Goal: Task Accomplishment & Management: Manage account settings

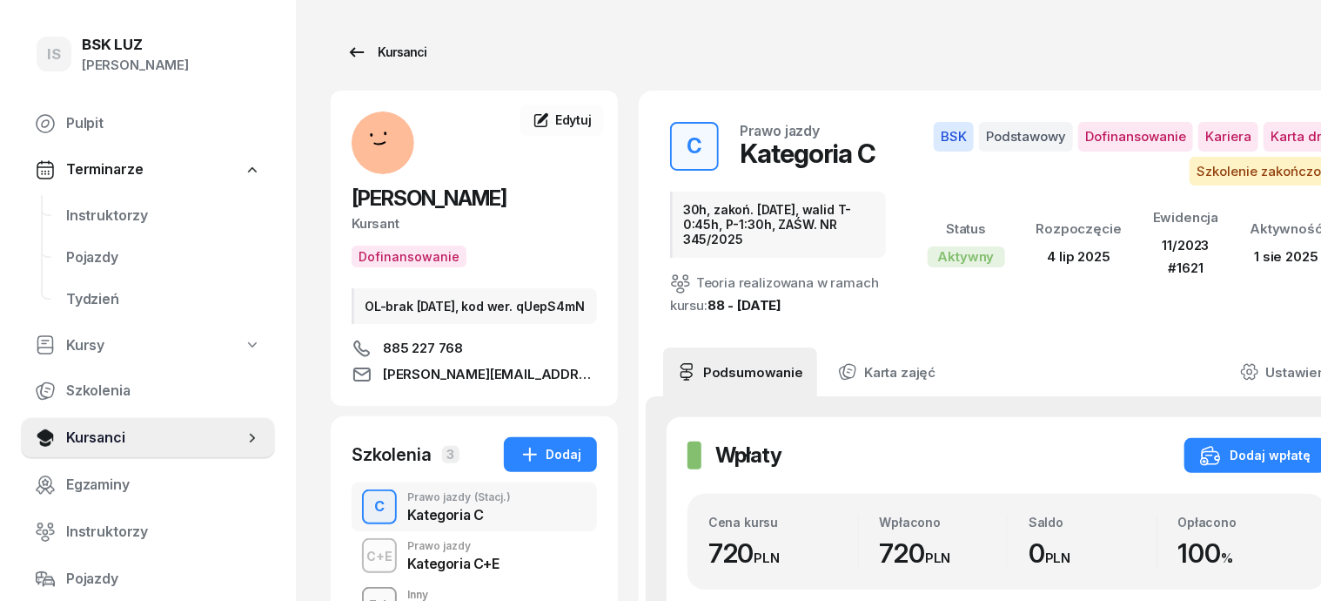
click at [370, 47] on div "Kursanci" at bounding box center [386, 52] width 80 height 21
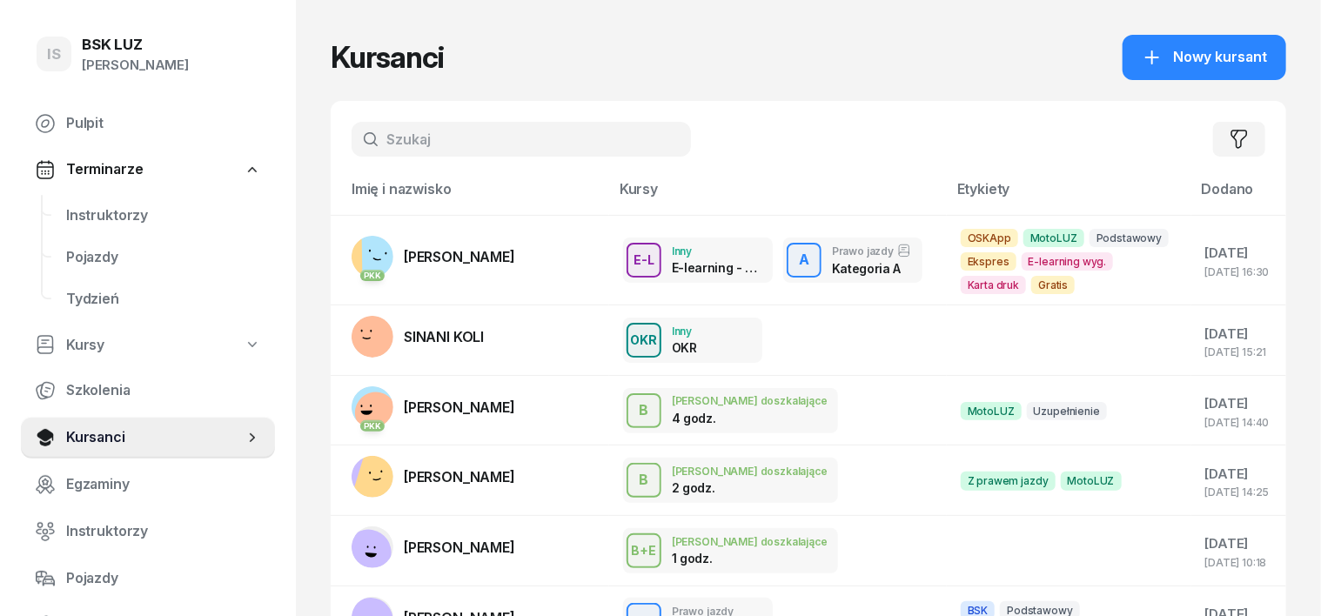
click at [356, 138] on input "text" at bounding box center [521, 139] width 339 height 35
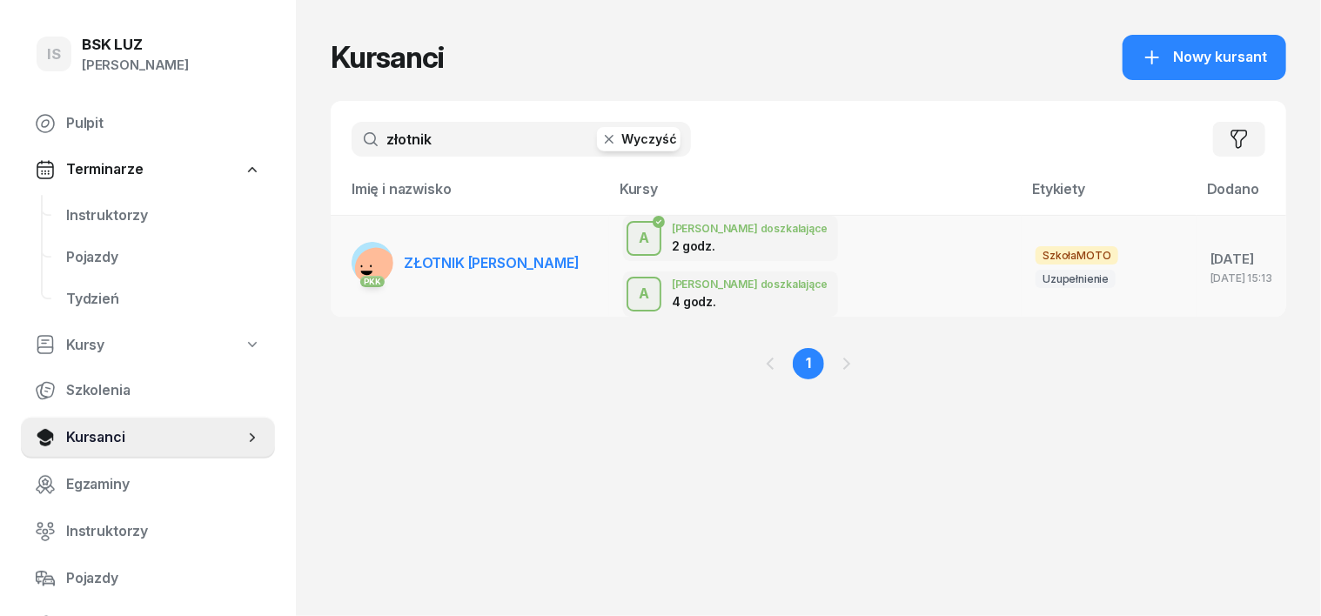
type input "złotnik"
click at [353, 247] on rect at bounding box center [377, 269] width 48 height 48
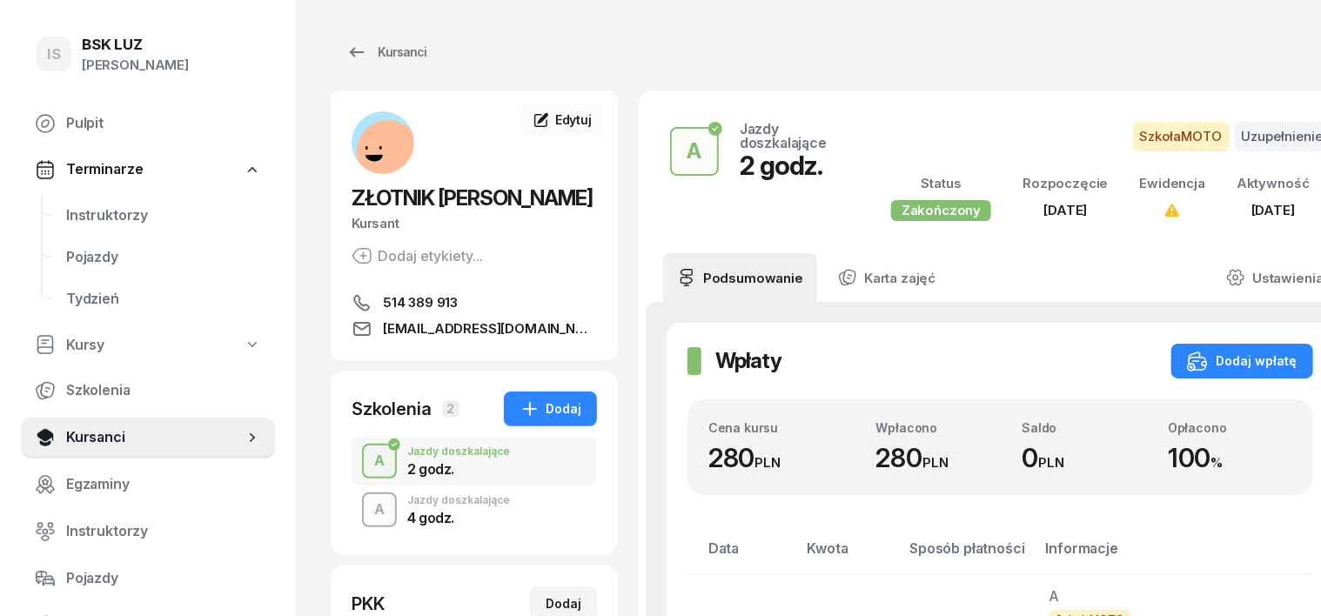
click at [367, 509] on div "A" at bounding box center [379, 510] width 24 height 30
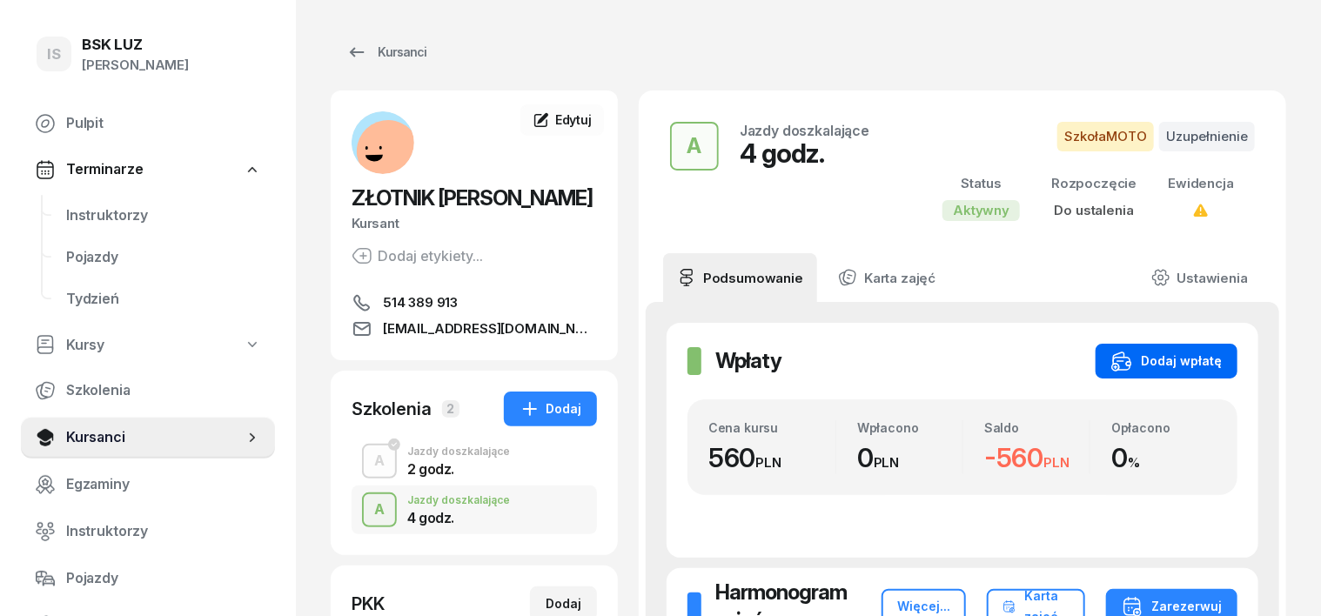
click at [1222, 355] on div "Dodaj wpłatę" at bounding box center [1167, 361] width 111 height 21
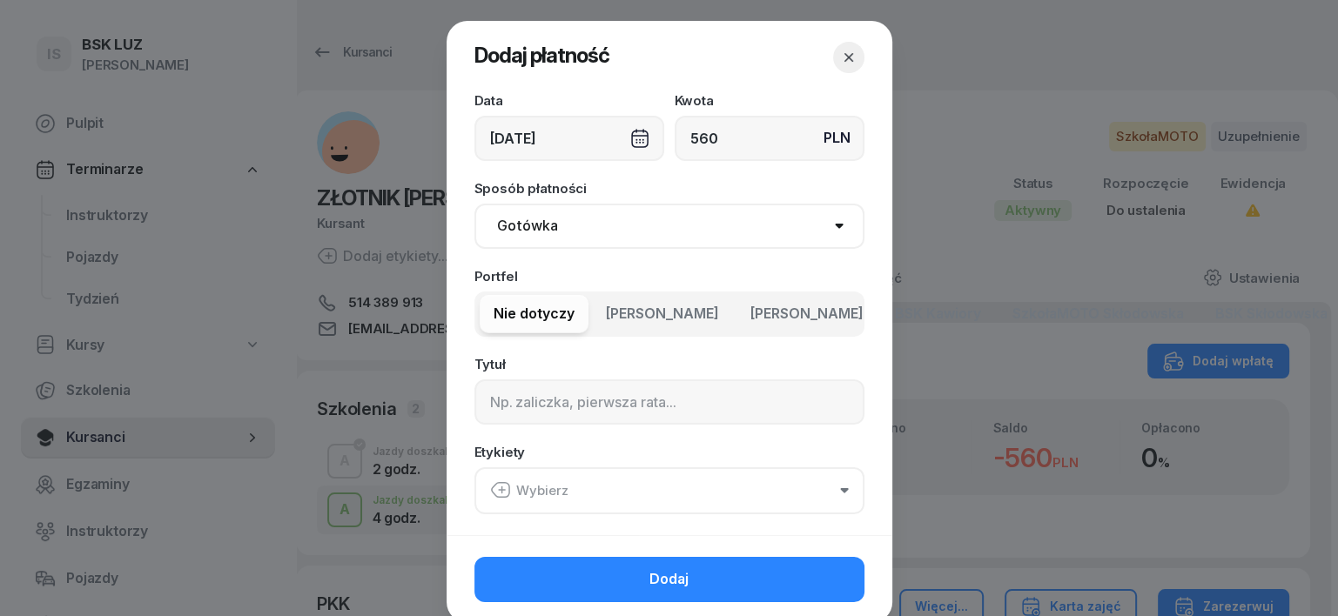
type input "560"
click at [507, 220] on select "Gotówka Karta Przelew Płatności online BLIK" at bounding box center [669, 226] width 390 height 45
select select "transfer"
click at [474, 204] on select "Gotówka Karta Przelew Płatności online BLIK" at bounding box center [669, 226] width 390 height 45
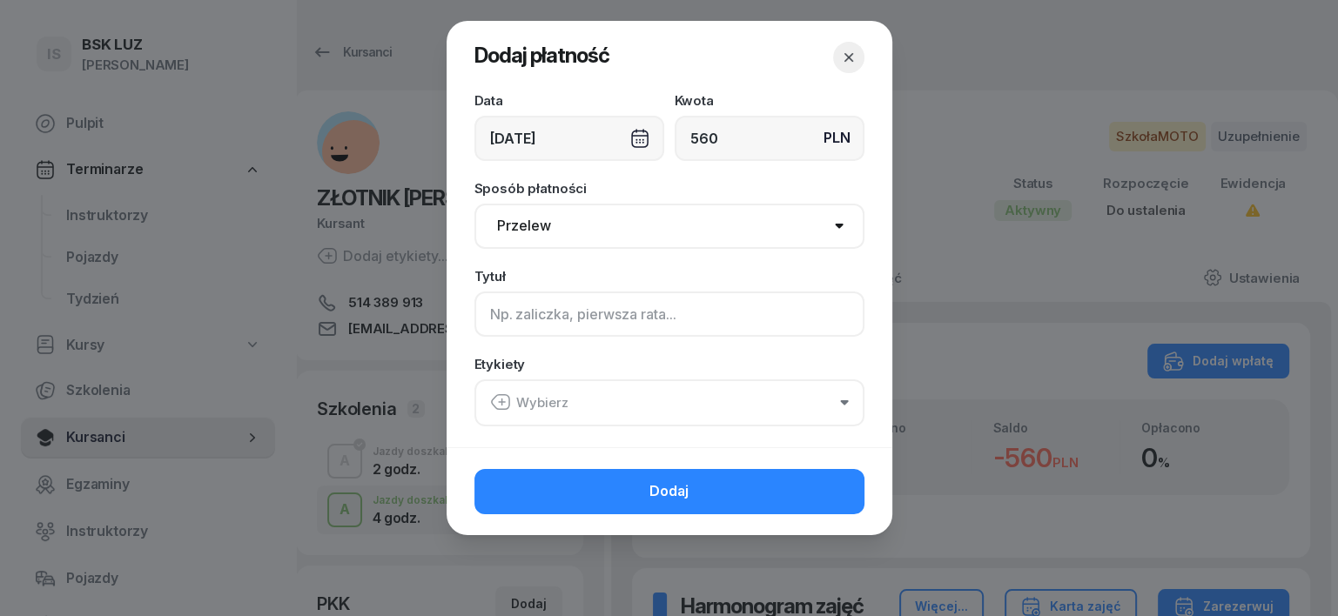
click at [496, 320] on input at bounding box center [669, 314] width 390 height 45
type input "a"
type input "A"
click at [501, 400] on icon "button" at bounding box center [501, 403] width 0 height 6
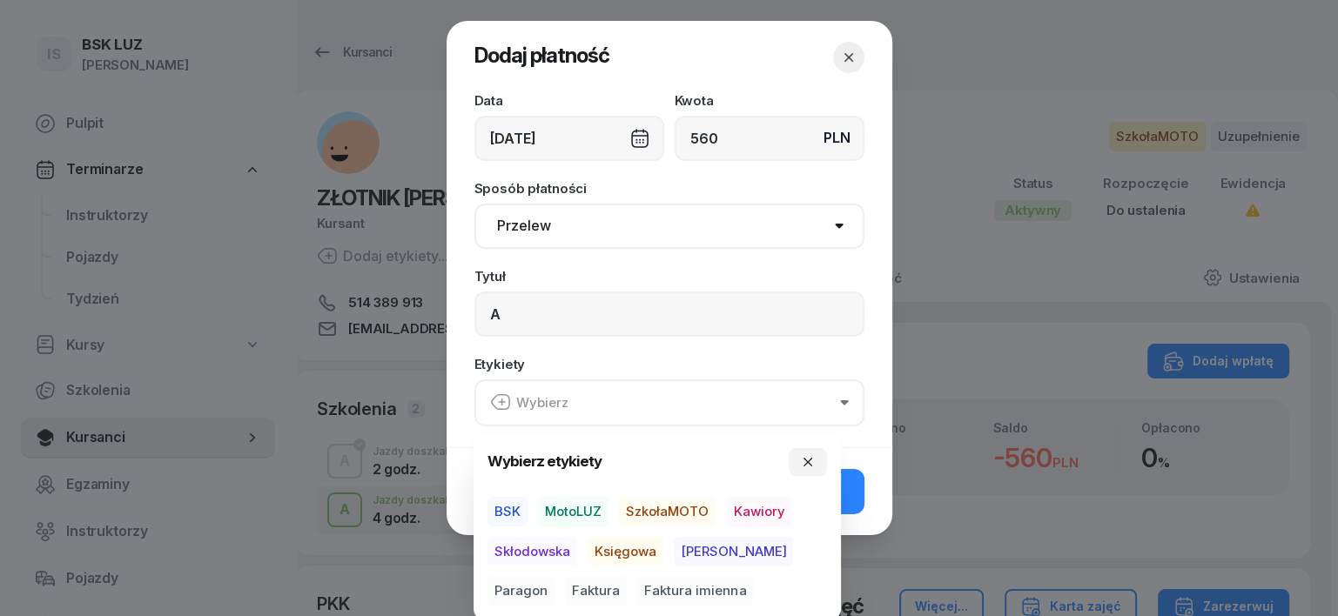
click at [689, 507] on span "SzkołaMOTO" at bounding box center [667, 512] width 97 height 30
click at [699, 547] on span "[PERSON_NAME]" at bounding box center [733, 551] width 119 height 30
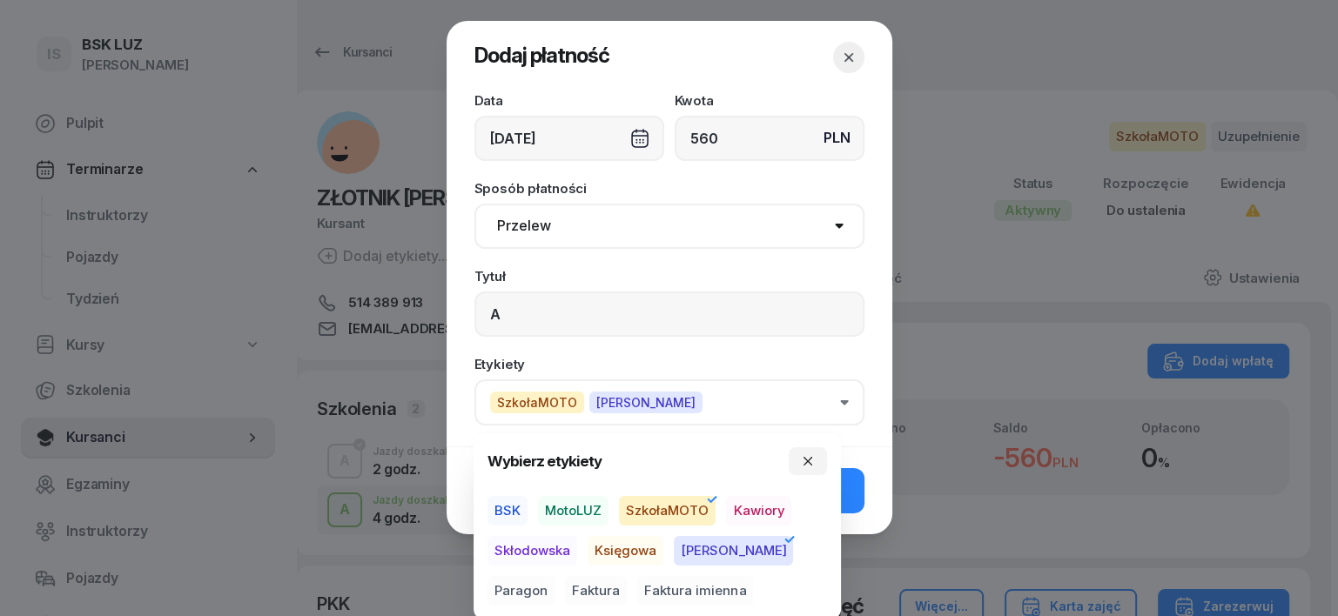
click at [555, 576] on span "Paragon" at bounding box center [520, 591] width 67 height 30
click at [806, 455] on icon "button" at bounding box center [808, 461] width 14 height 14
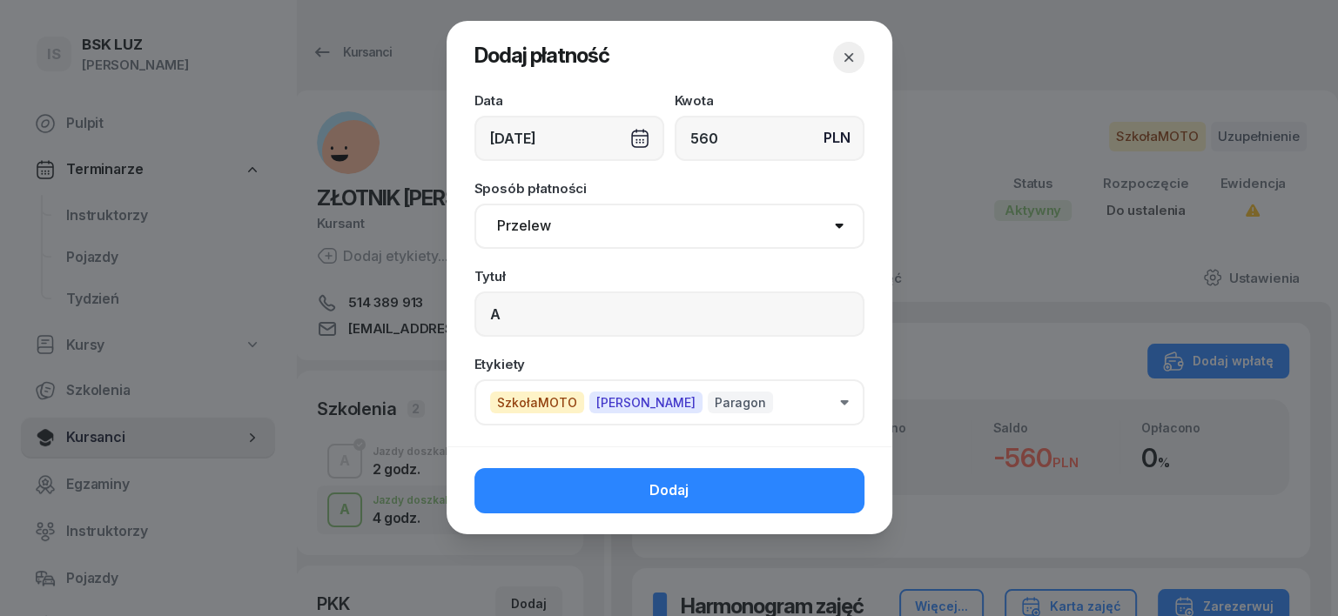
click at [644, 138] on div "[DATE]" at bounding box center [569, 138] width 190 height 45
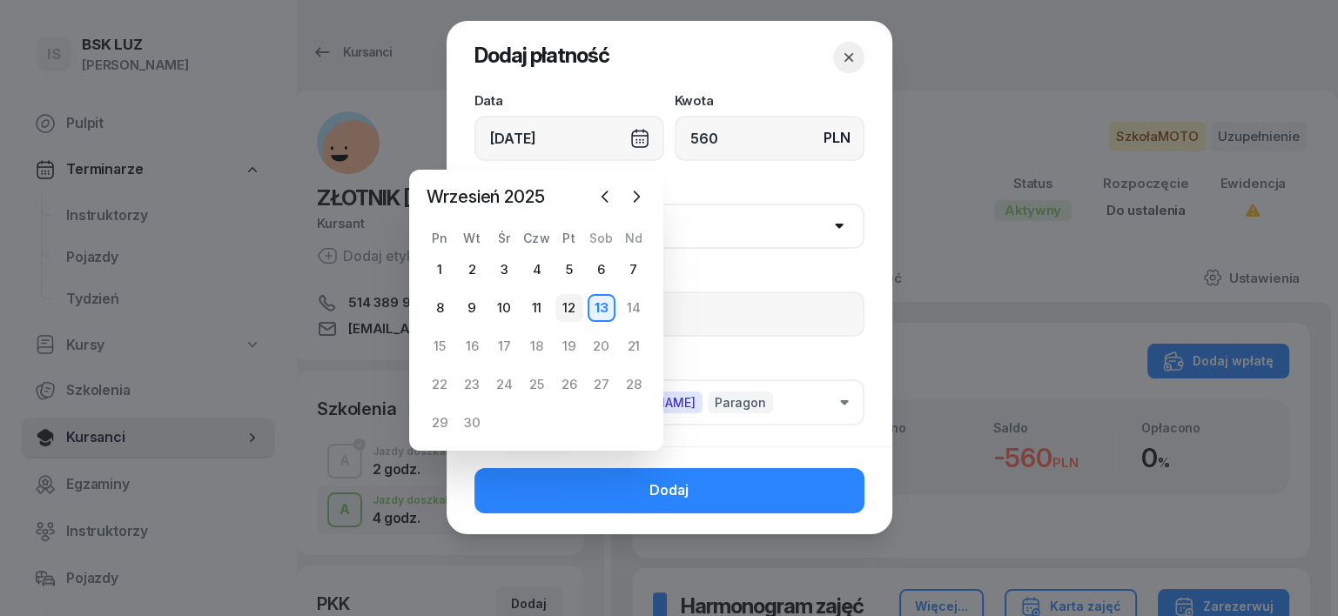
click at [565, 303] on div "12" at bounding box center [569, 308] width 28 height 28
type input "[DATE]"
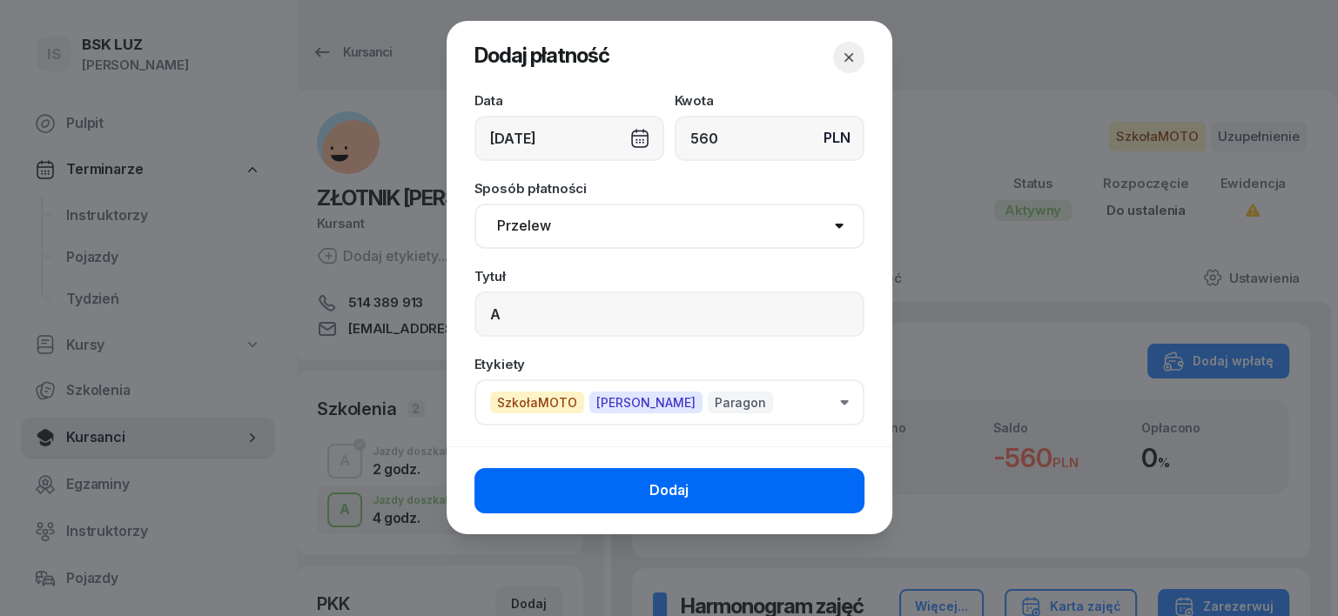
click at [833, 486] on button "Dodaj" at bounding box center [669, 490] width 390 height 45
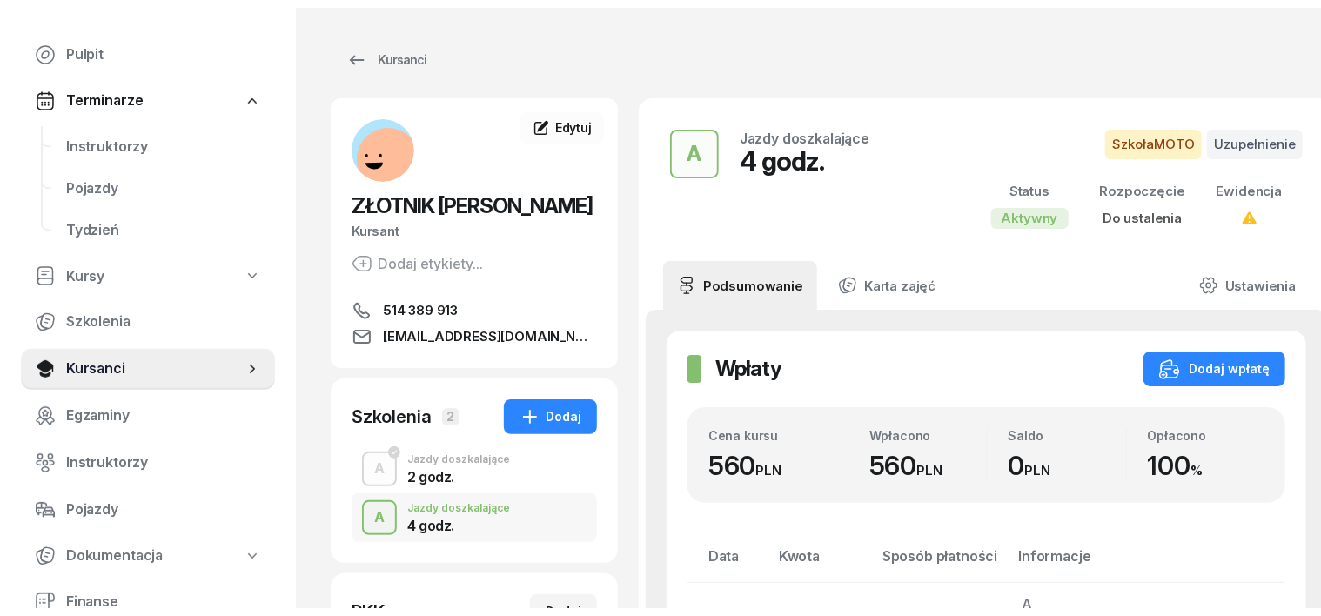
scroll to position [108, 0]
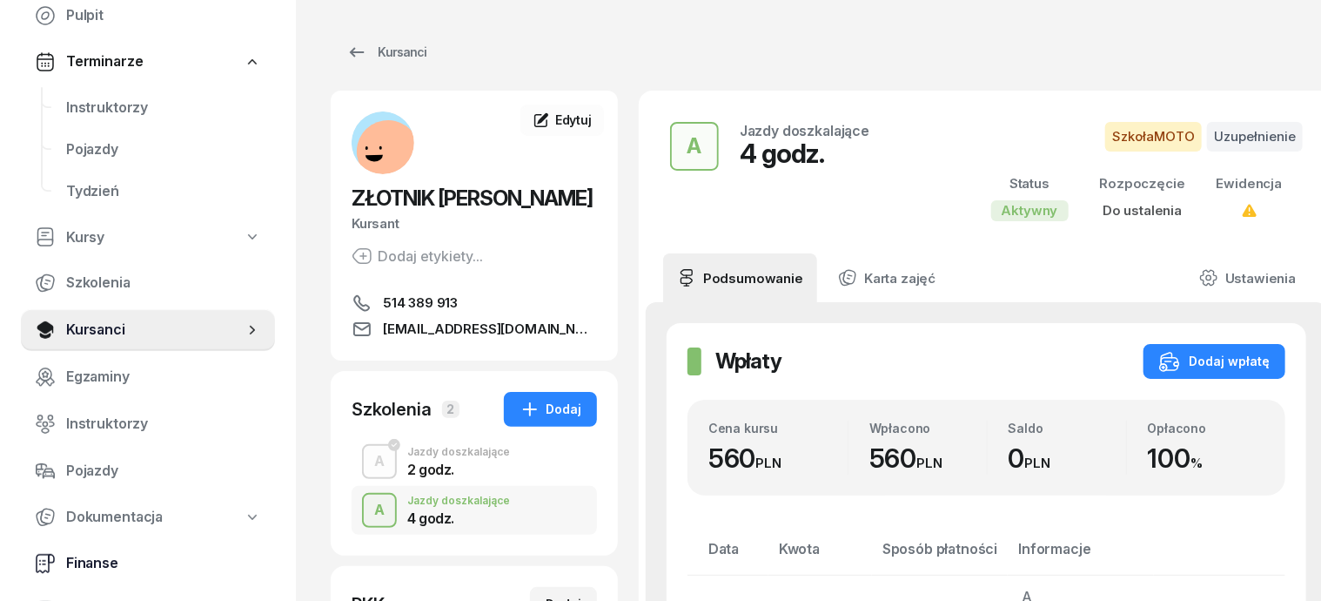
click at [83, 561] on span "Finanse" at bounding box center [163, 563] width 195 height 23
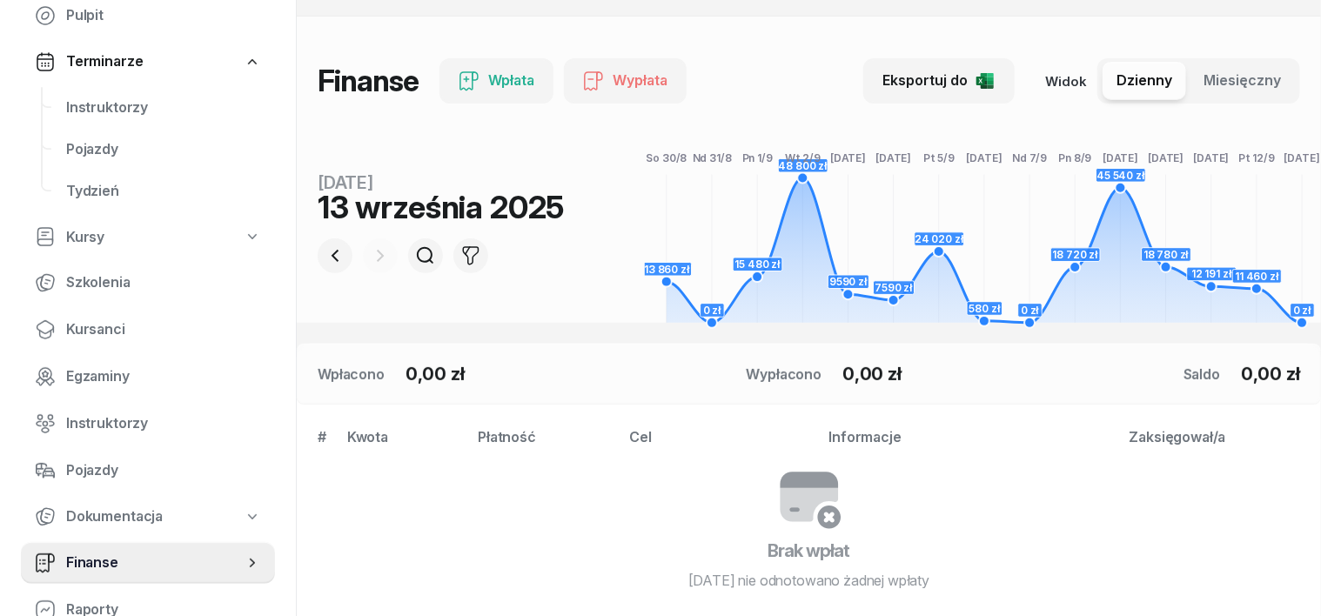
scroll to position [218, 0]
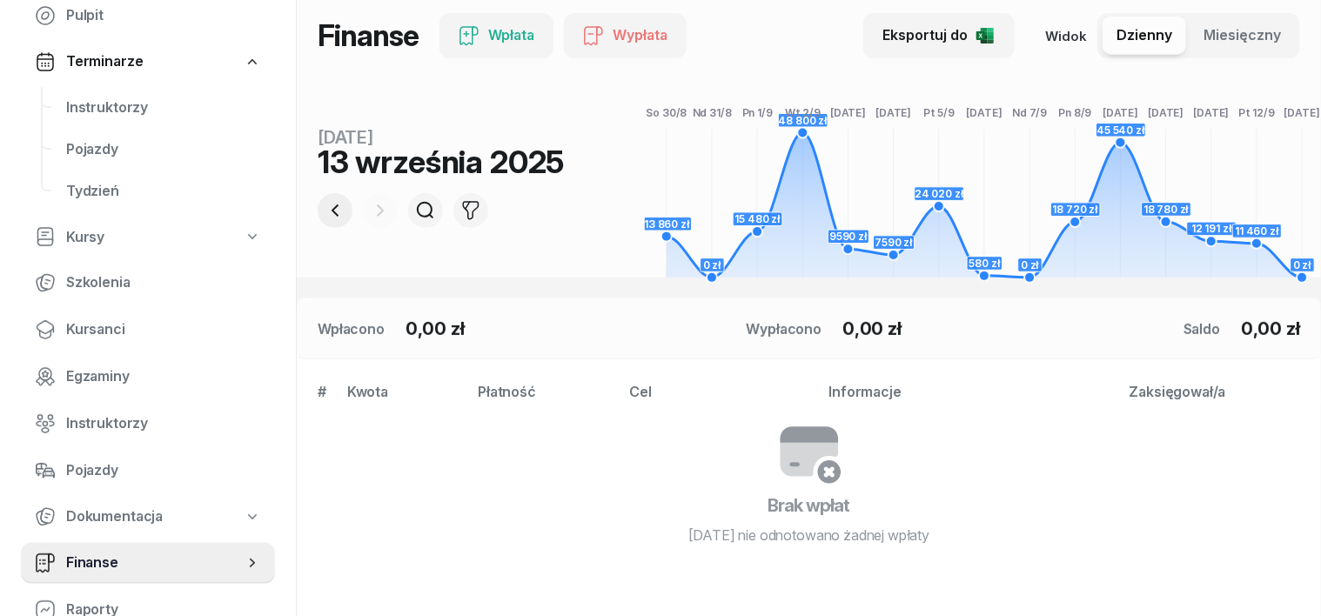
click at [325, 209] on icon "button" at bounding box center [335, 210] width 21 height 21
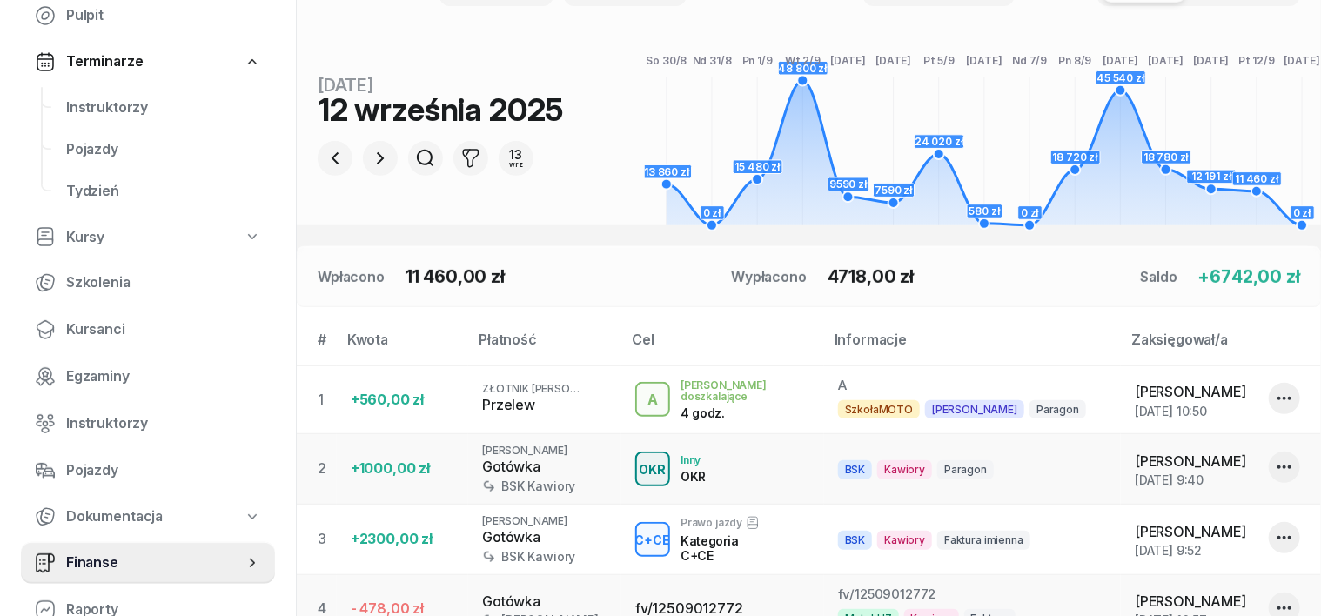
scroll to position [0, 0]
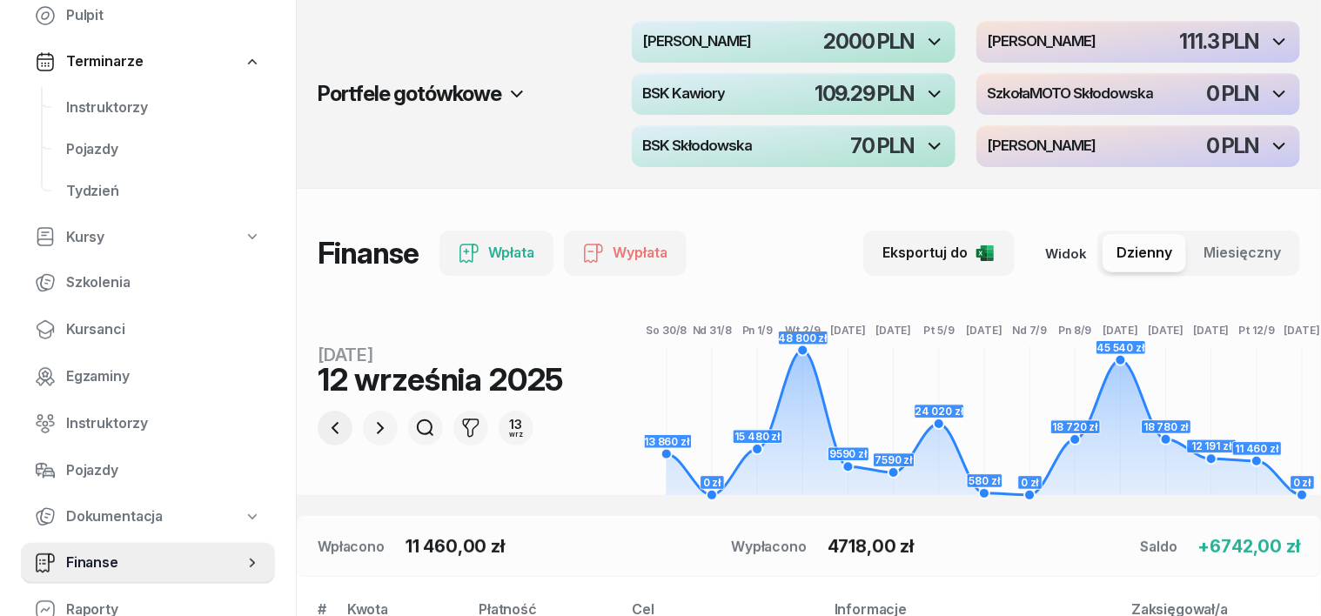
click at [332, 427] on icon "button" at bounding box center [335, 428] width 7 height 12
